Goal: Information Seeking & Learning: Learn about a topic

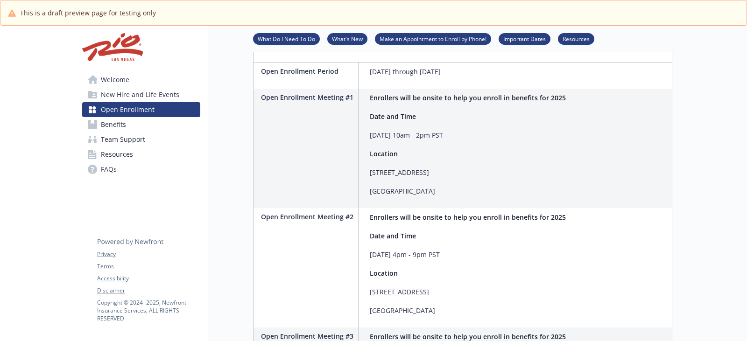
scroll to position [233, 0]
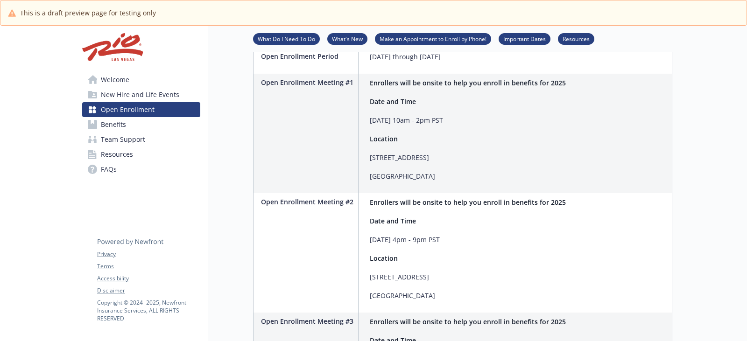
click at [134, 126] on link "Benefits" at bounding box center [141, 124] width 118 height 15
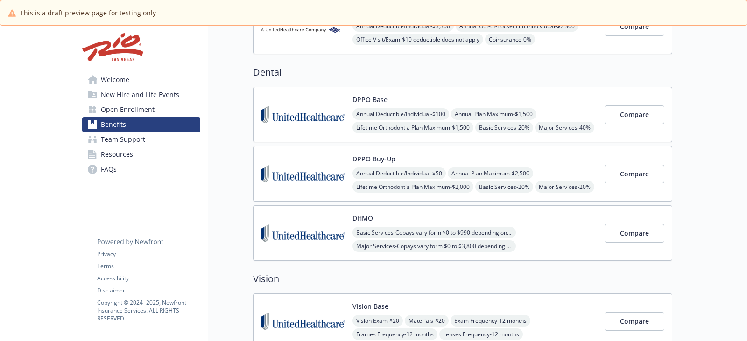
scroll to position [233, 0]
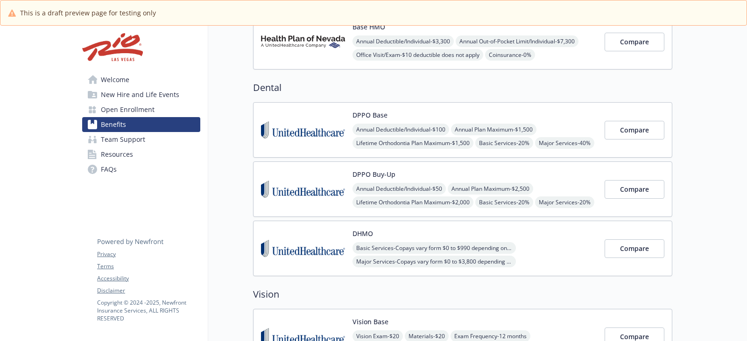
click at [380, 114] on button "DPPO Base" at bounding box center [369, 115] width 35 height 10
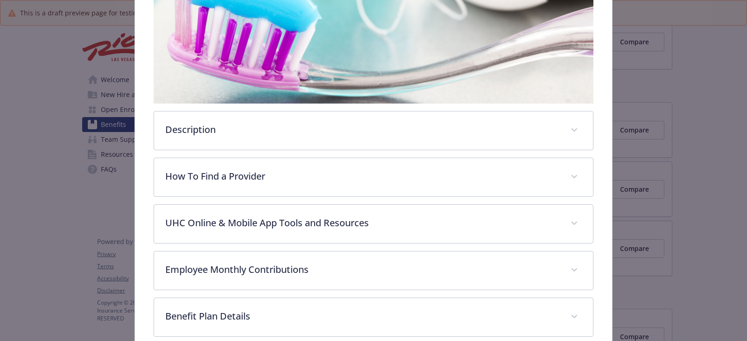
scroll to position [215, 0]
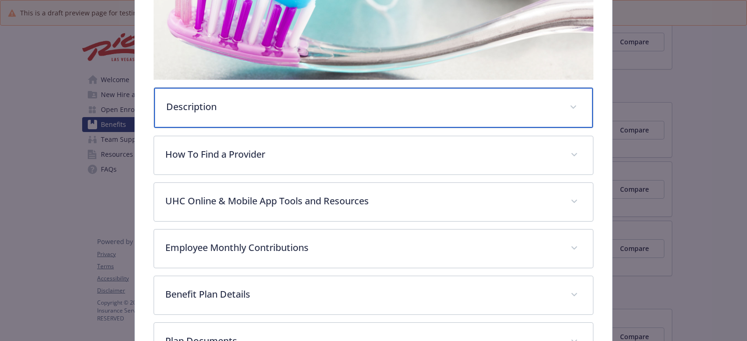
click at [353, 109] on p "Description" at bounding box center [362, 107] width 392 height 14
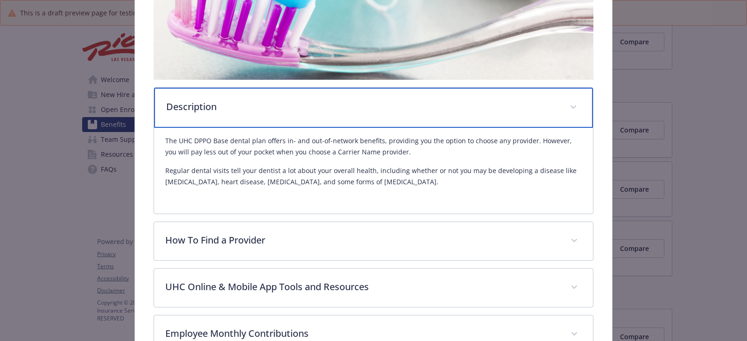
click at [362, 114] on div "Description" at bounding box center [373, 108] width 439 height 40
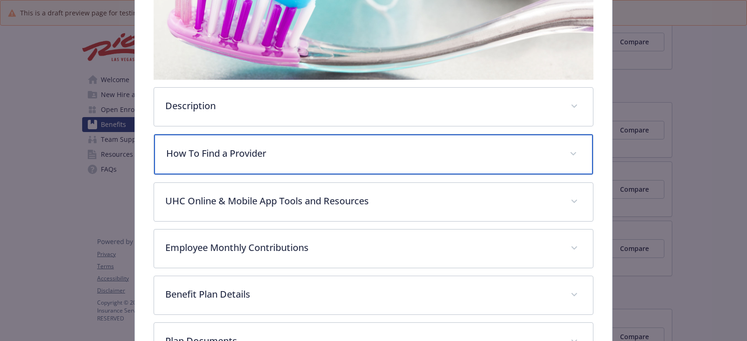
click at [366, 144] on div "How To Find a Provider" at bounding box center [373, 154] width 439 height 40
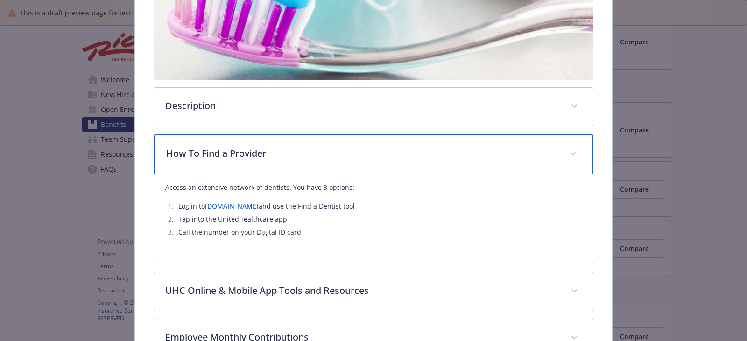
click at [367, 147] on p "How To Find a Provider" at bounding box center [362, 154] width 392 height 14
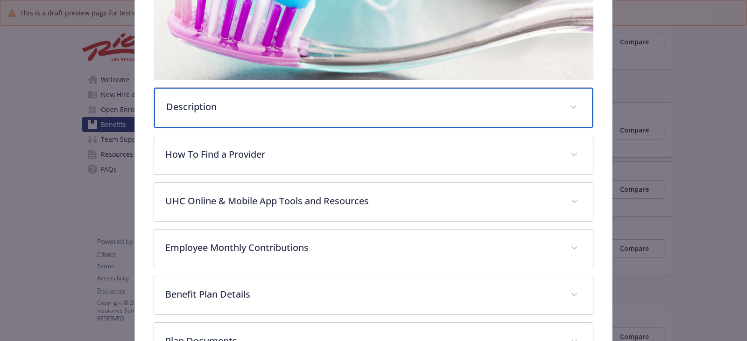
click at [356, 106] on p "Description" at bounding box center [362, 107] width 392 height 14
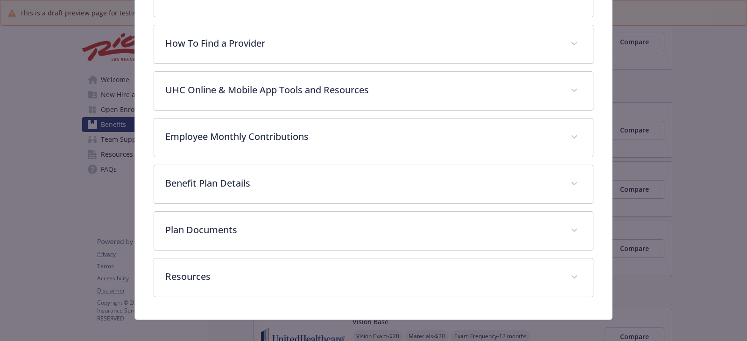
scroll to position [419, 0]
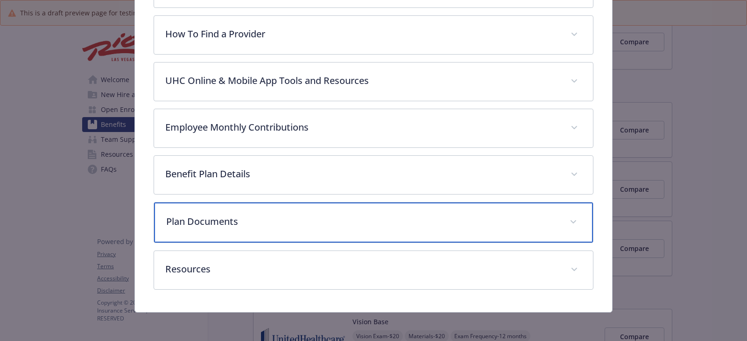
click at [258, 209] on div "Plan Documents" at bounding box center [373, 223] width 439 height 40
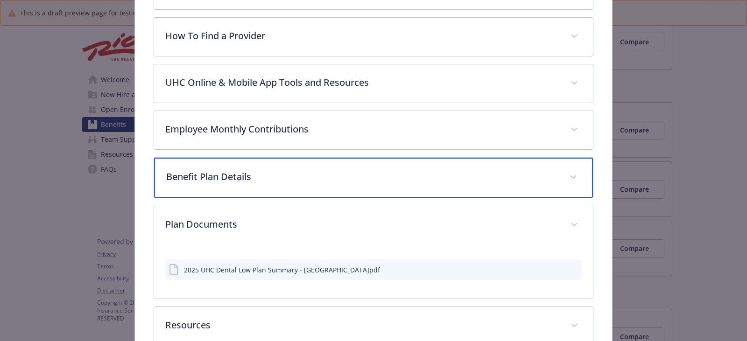
click at [264, 173] on p "Benefit Plan Details" at bounding box center [362, 177] width 392 height 14
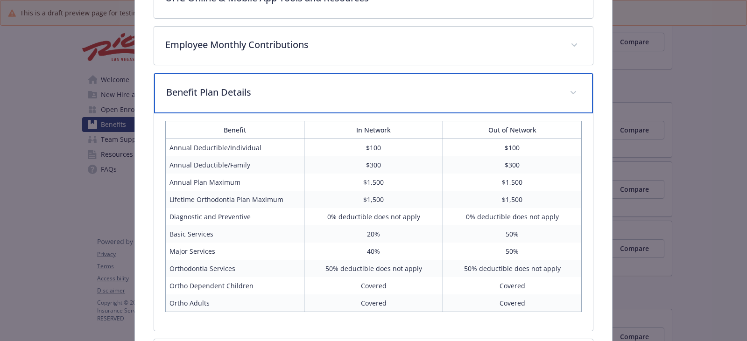
scroll to position [511, 0]
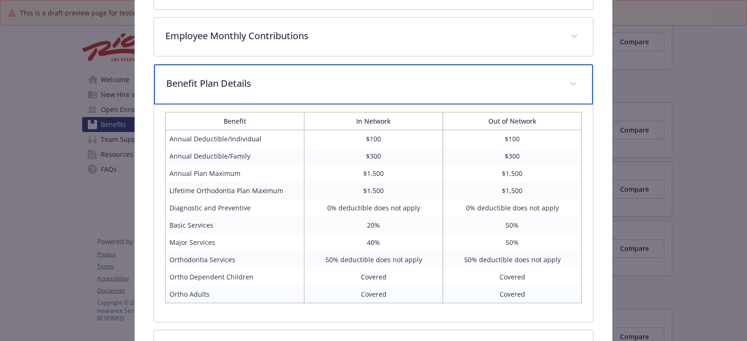
click at [290, 80] on p "Benefit Plan Details" at bounding box center [362, 84] width 392 height 14
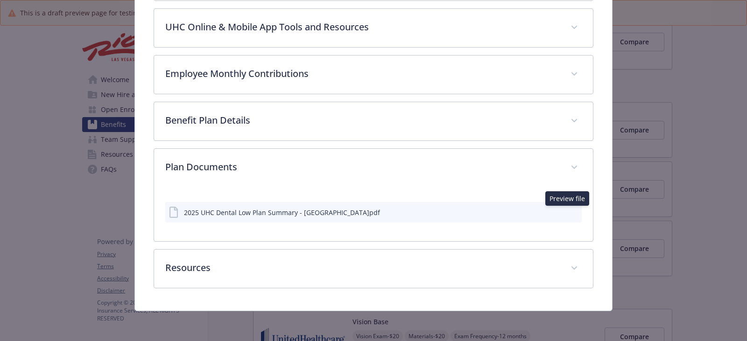
scroll to position [471, 0]
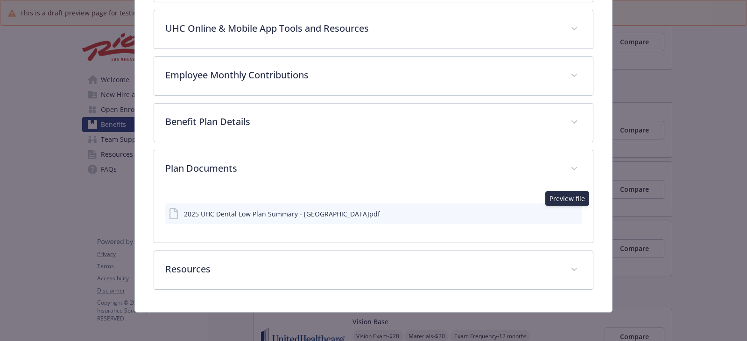
click at [570, 212] on icon "preview file" at bounding box center [573, 213] width 8 height 7
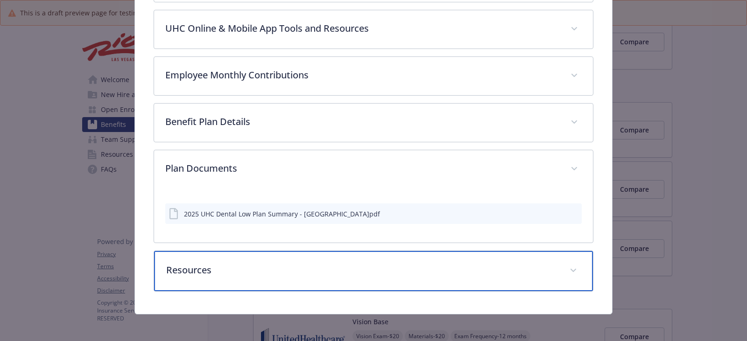
click at [281, 274] on p "Resources" at bounding box center [362, 270] width 392 height 14
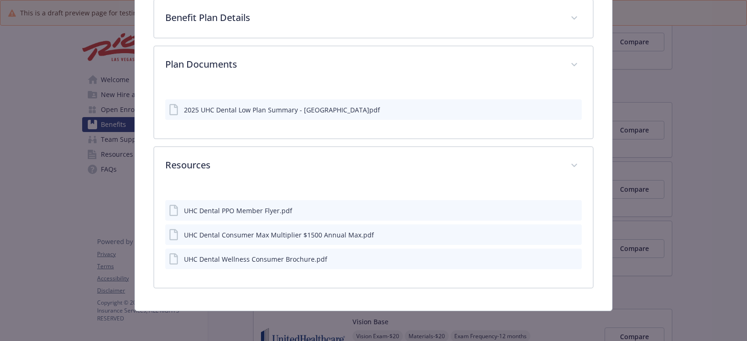
scroll to position [574, 0]
click at [554, 208] on icon "download file" at bounding box center [557, 211] width 7 height 7
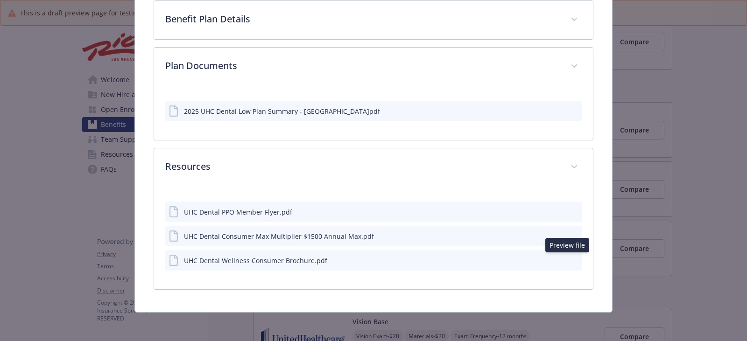
click at [570, 259] on icon "preview file" at bounding box center [573, 260] width 8 height 7
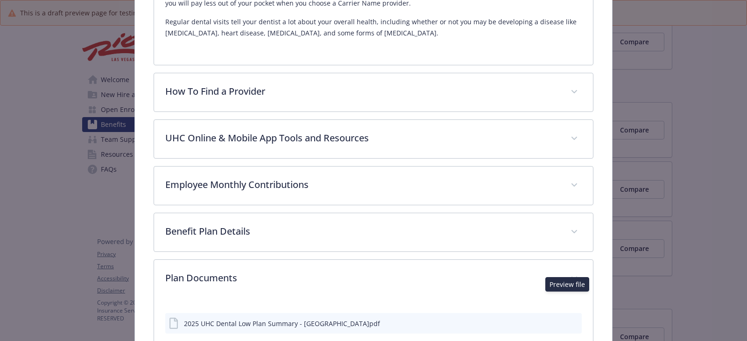
scroll to position [341, 0]
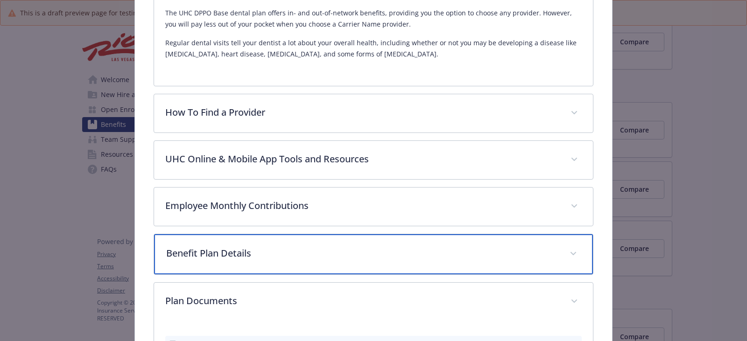
click at [329, 252] on p "Benefit Plan Details" at bounding box center [362, 253] width 392 height 14
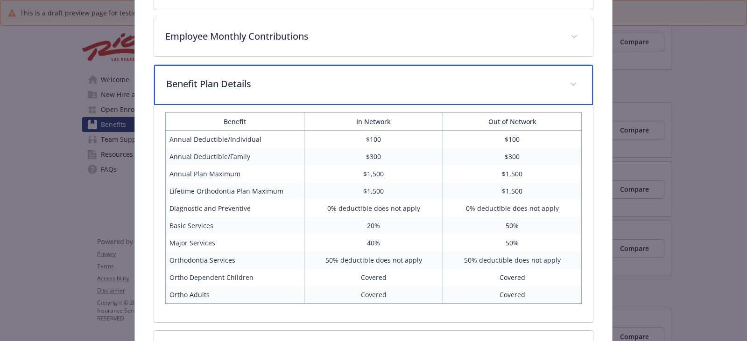
scroll to position [528, 0]
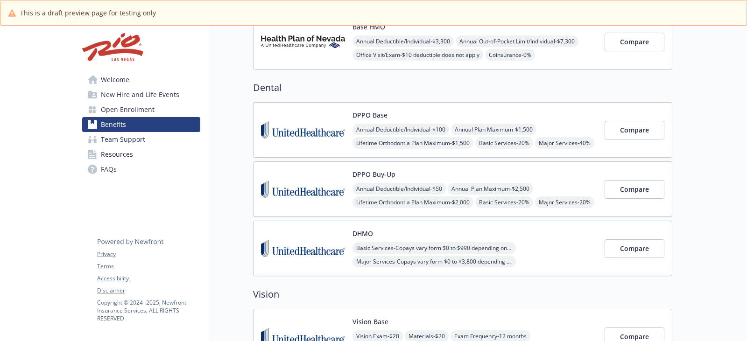
click at [367, 176] on button "DPPO Buy-Up" at bounding box center [373, 174] width 43 height 10
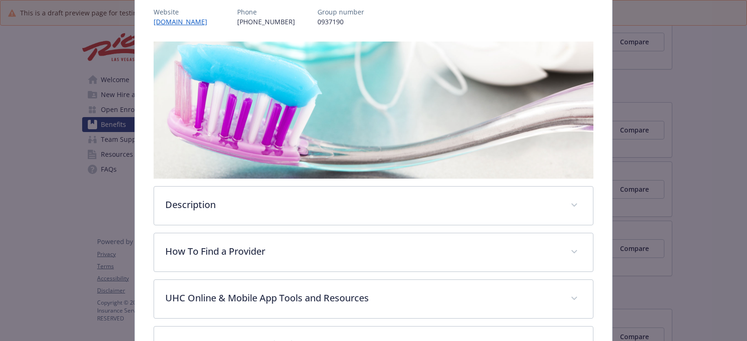
scroll to position [75, 0]
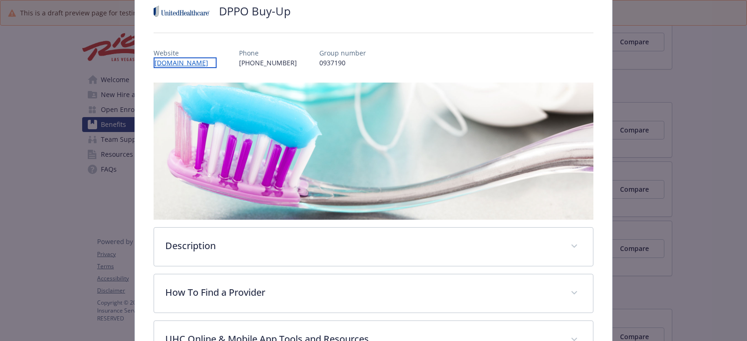
click at [174, 63] on link "[DOMAIN_NAME]" at bounding box center [185, 62] width 63 height 11
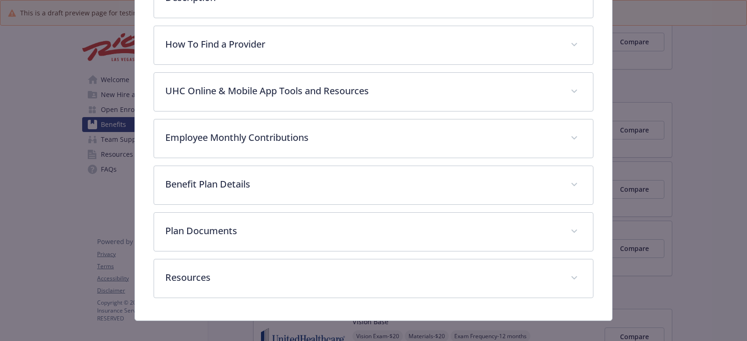
scroll to position [331, 0]
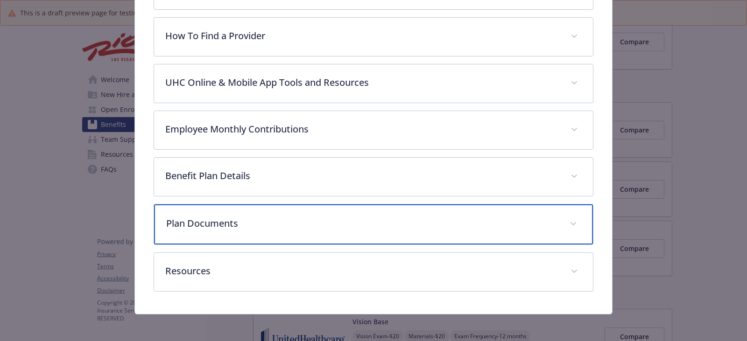
click at [247, 218] on p "Plan Documents" at bounding box center [362, 224] width 392 height 14
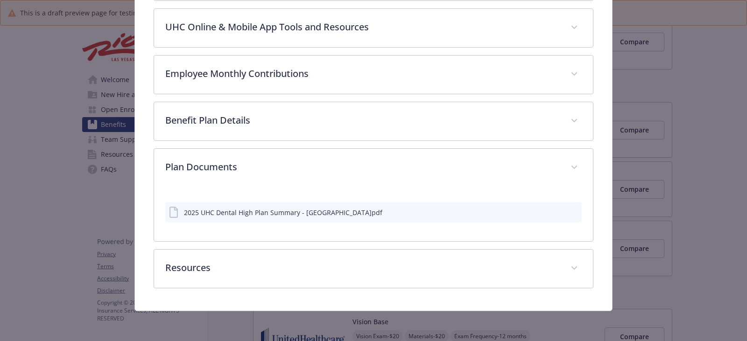
scroll to position [386, 0]
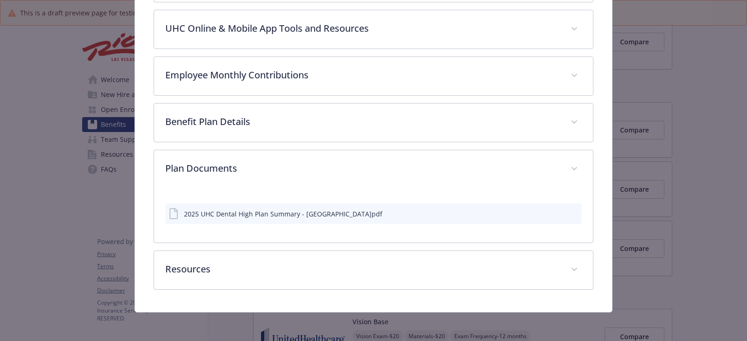
click at [570, 214] on icon "preview file" at bounding box center [573, 213] width 8 height 7
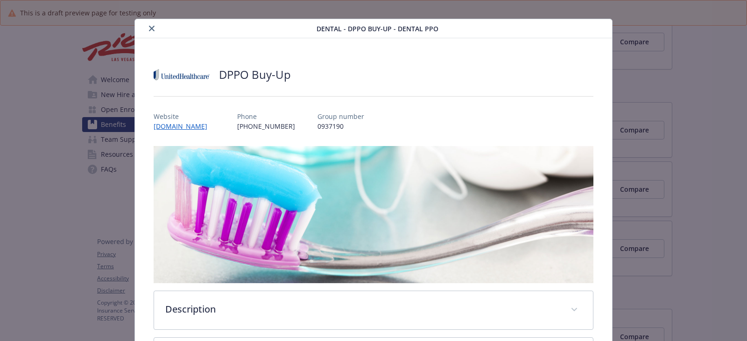
scroll to position [0, 0]
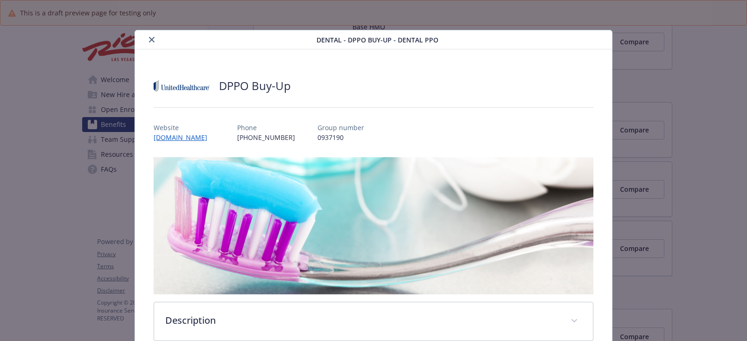
click at [145, 43] on div "details for plan Dental - DPPO Buy-Up - Dental PPO" at bounding box center [228, 39] width 178 height 11
click at [151, 37] on icon "close" at bounding box center [152, 40] width 6 height 6
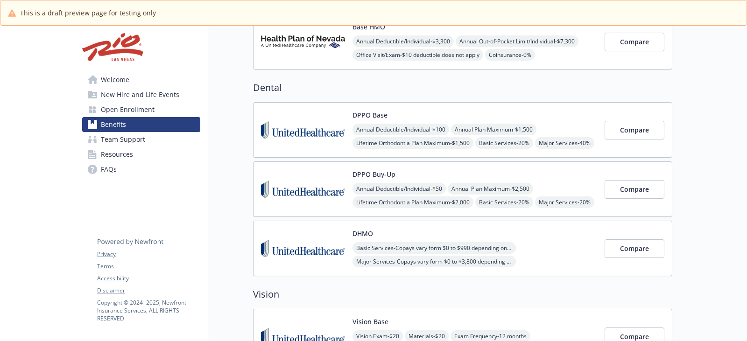
click at [138, 159] on link "Resources" at bounding box center [141, 154] width 118 height 15
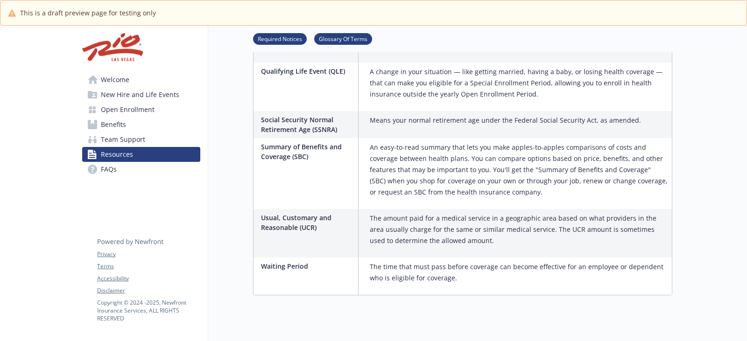
scroll to position [1301, 0]
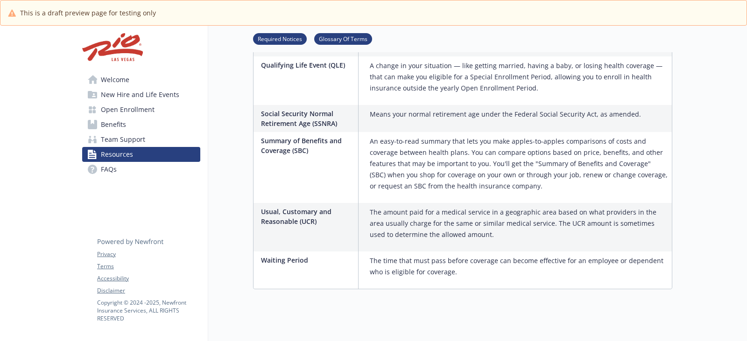
click at [130, 166] on link "FAQs" at bounding box center [141, 169] width 118 height 15
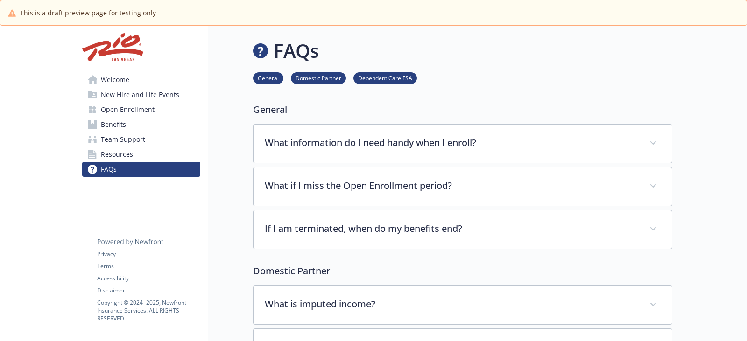
click at [118, 139] on span "Team Support" at bounding box center [123, 139] width 44 height 15
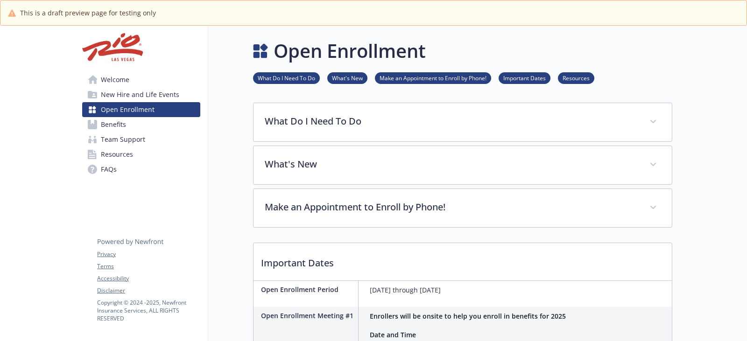
click at [585, 76] on link "Resources" at bounding box center [576, 77] width 36 height 9
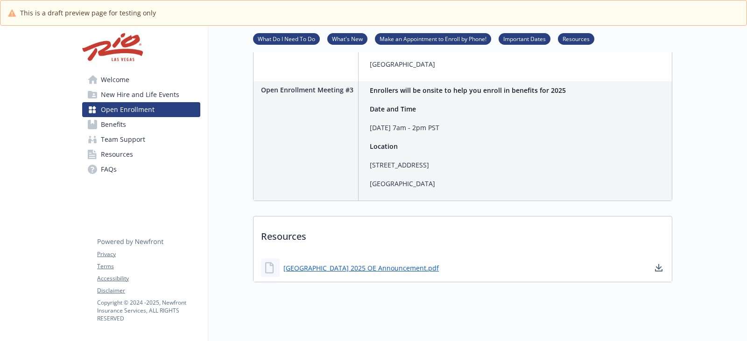
scroll to position [480, 7]
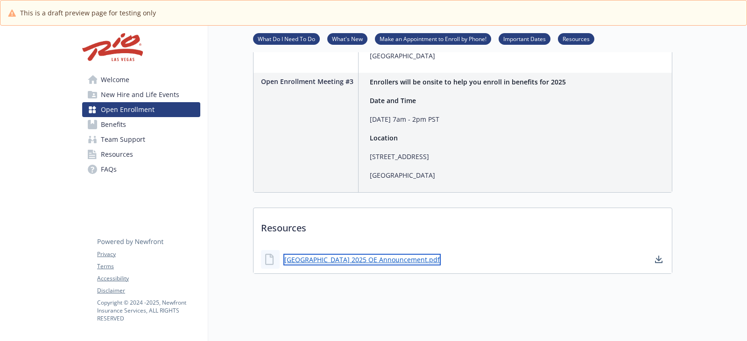
click at [337, 254] on link "[GEOGRAPHIC_DATA] 2025 OE Announcement.pdf" at bounding box center [361, 260] width 157 height 12
click at [124, 127] on link "Benefits" at bounding box center [141, 124] width 118 height 15
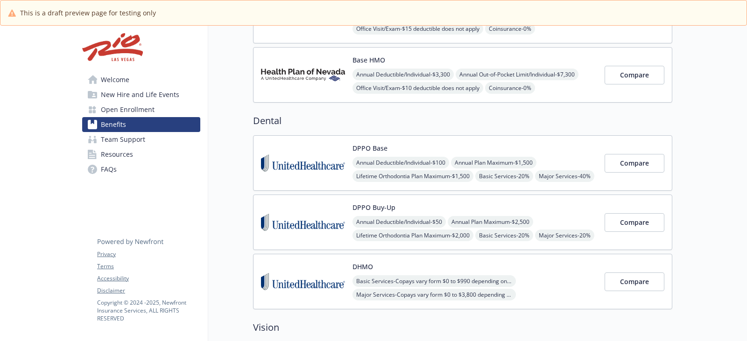
scroll to position [247, 7]
